Goal: Check status: Check status

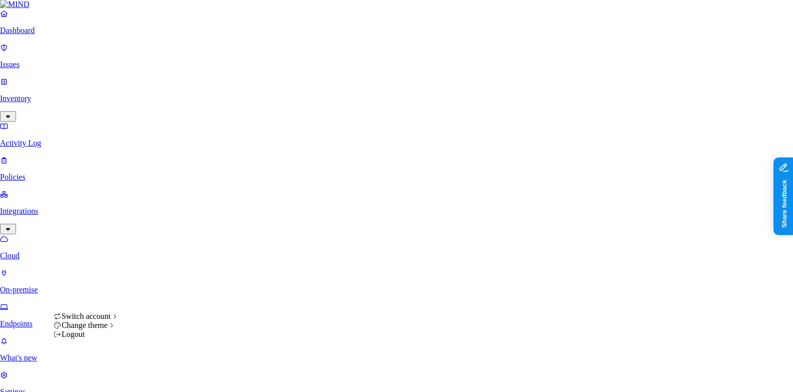
click at [101, 375] on html "Dashboard Issues Inventory Activity Log Policies Integrations Cloud On-premise …" at bounding box center [396, 387] width 793 height 774
click at [186, 144] on html "Dashboard Issues Inventory Activity Log Policies Integrations Cloud On-premise …" at bounding box center [396, 387] width 793 height 774
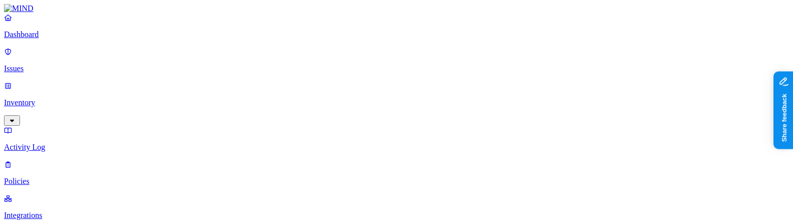
scroll to position [98, 0]
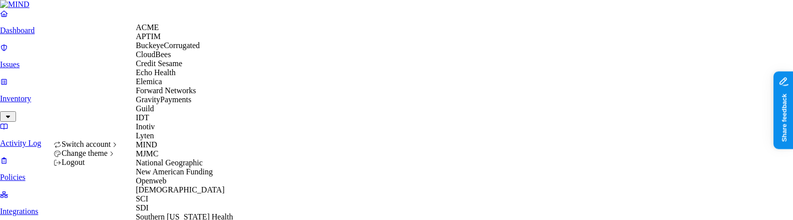
scroll to position [17, 0]
click at [183, 59] on div "CloudBees" at bounding box center [184, 54] width 97 height 9
